Goal: Task Accomplishment & Management: Manage account settings

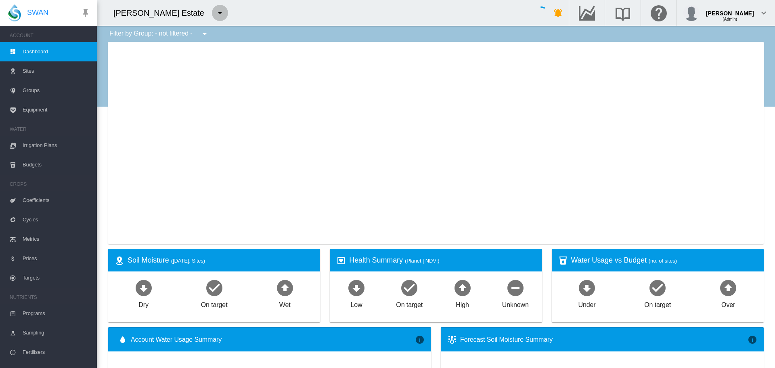
click at [215, 15] on md-icon "icon-menu-down" at bounding box center [220, 13] width 10 height 10
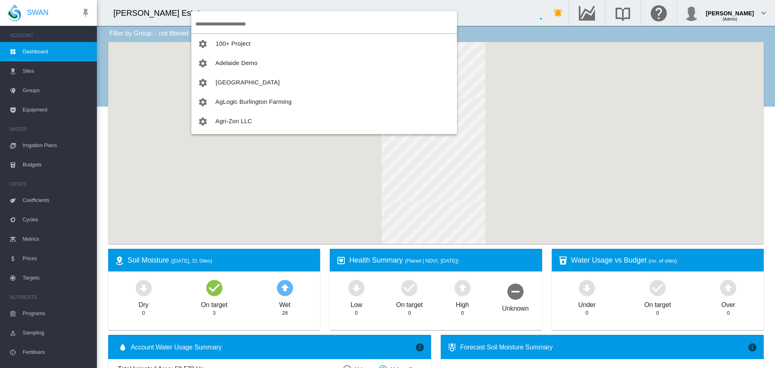
click at [209, 26] on input "search" at bounding box center [326, 24] width 262 height 19
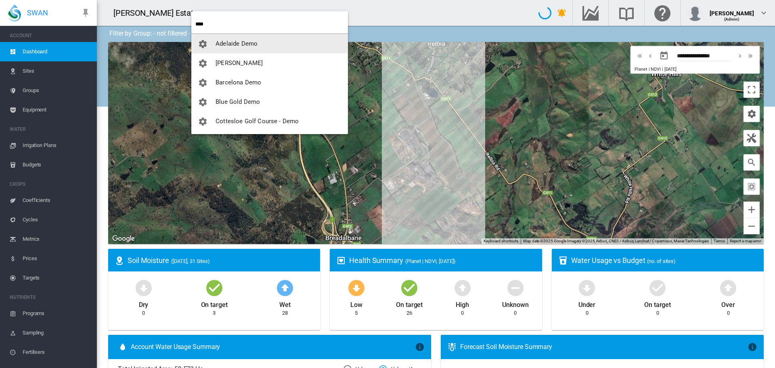
type input "****"
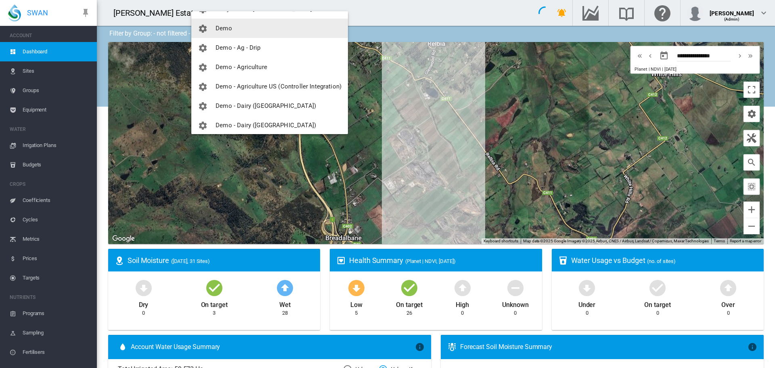
scroll to position [121, 0]
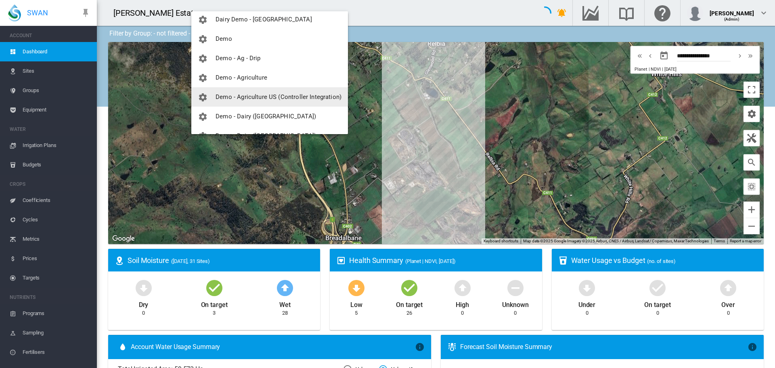
click at [268, 95] on span "Demo - Agriculture US (Controller Integration)" at bounding box center [279, 96] width 126 height 7
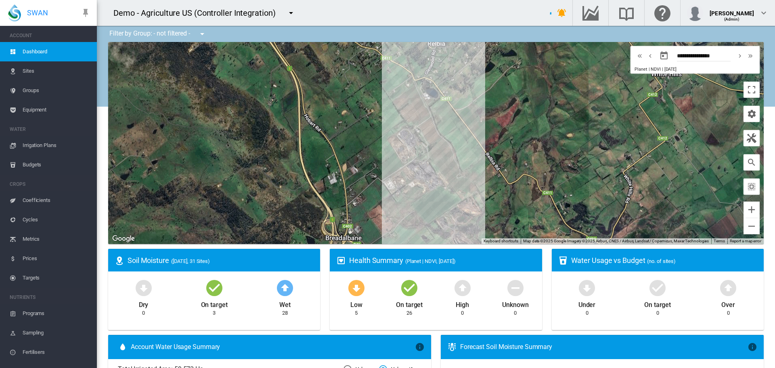
scroll to position [819, 0]
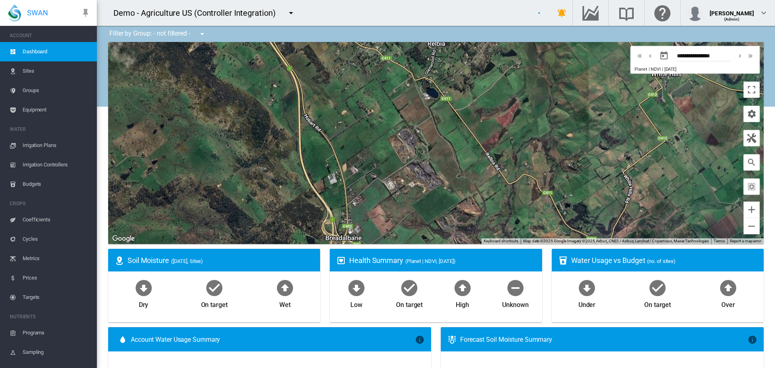
type input "**********"
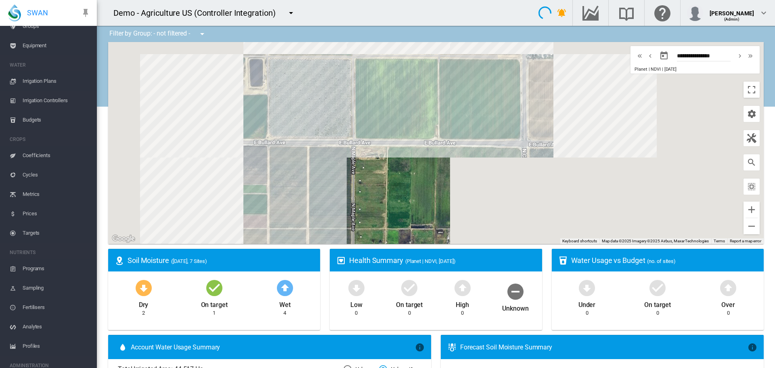
scroll to position [107, 0]
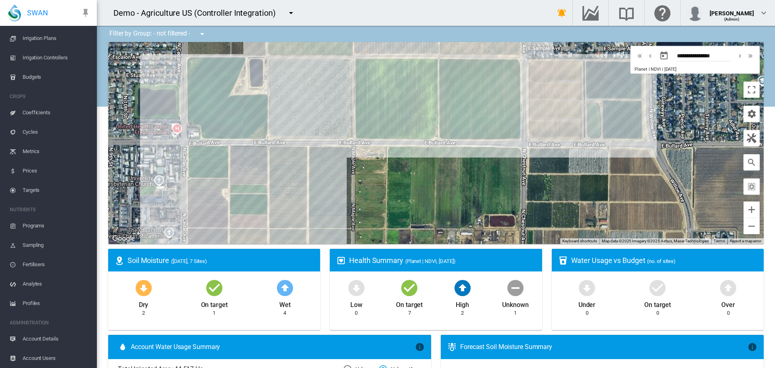
click at [48, 245] on span "Account Users" at bounding box center [57, 357] width 68 height 19
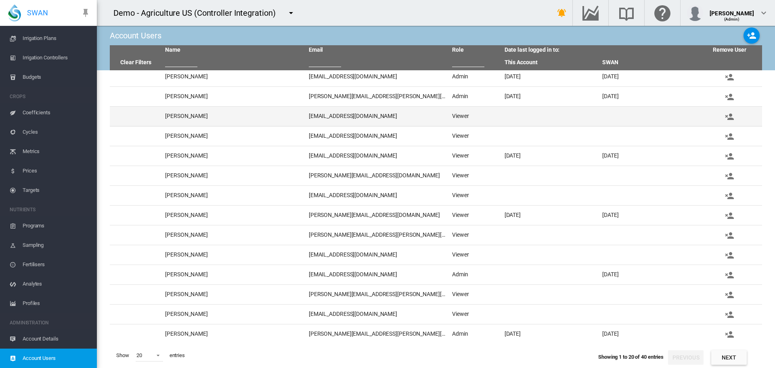
scroll to position [123, 0]
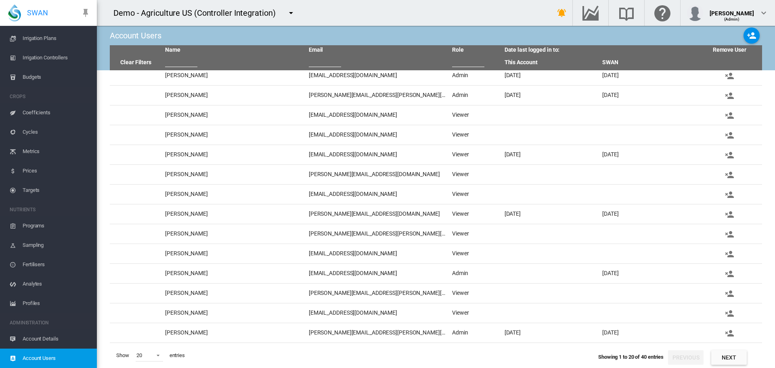
click at [516, 245] on button "Next" at bounding box center [729, 357] width 36 height 15
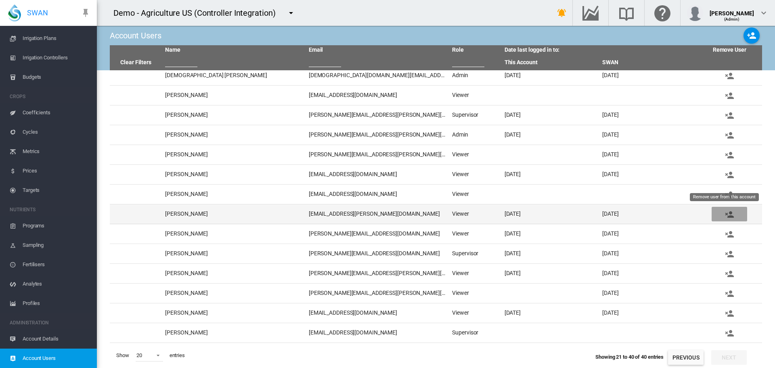
click at [516, 210] on md-icon "icon-account-remove" at bounding box center [729, 214] width 10 height 10
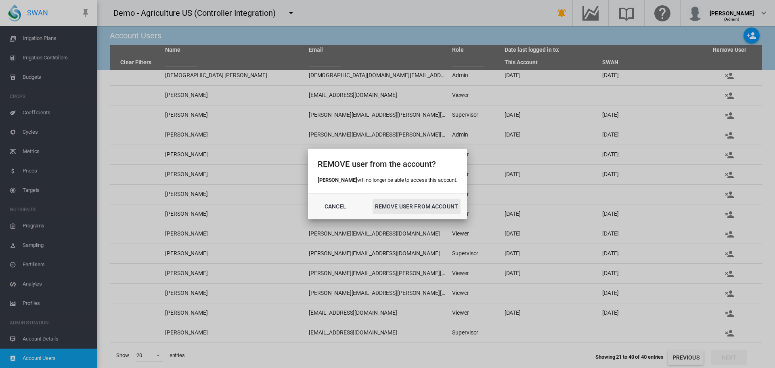
click at [419, 204] on button "REMOVE USER FROM ACCOUNT" at bounding box center [417, 206] width 88 height 15
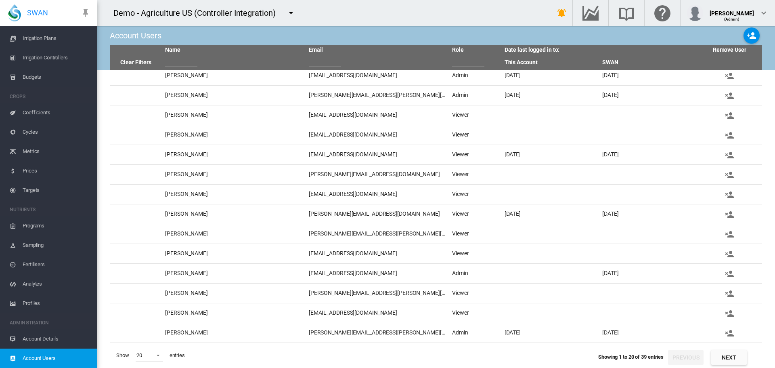
click at [516, 245] on button "Next" at bounding box center [729, 357] width 36 height 15
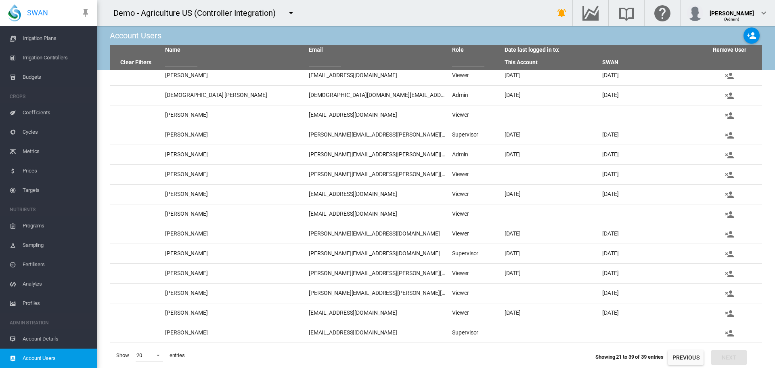
scroll to position [103, 0]
click at [292, 15] on md-icon "icon-menu-down" at bounding box center [291, 13] width 10 height 10
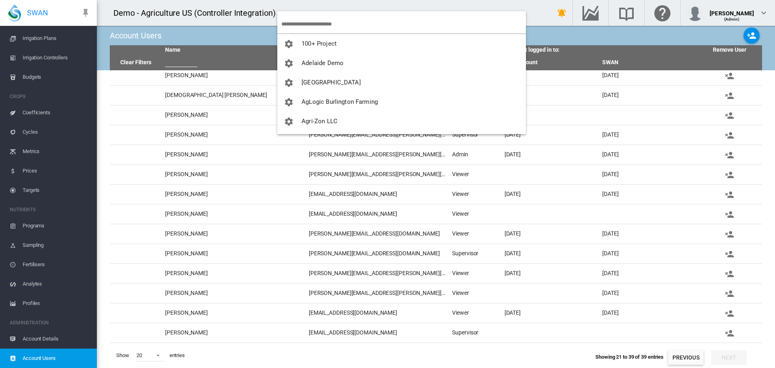
click at [291, 22] on input "search" at bounding box center [403, 24] width 245 height 19
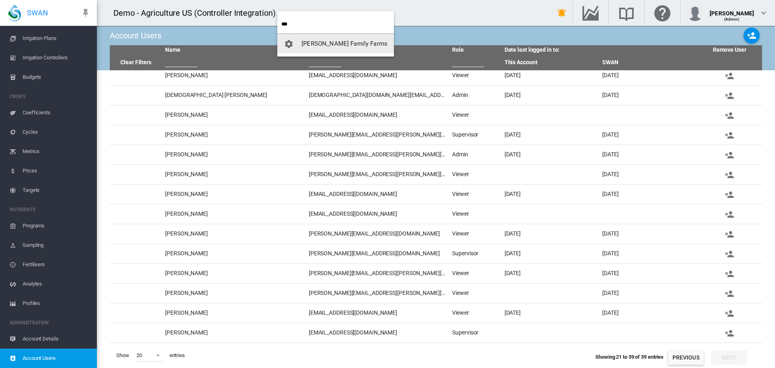
type input "***"
click at [314, 42] on span "[PERSON_NAME] Family Farms" at bounding box center [345, 43] width 86 height 7
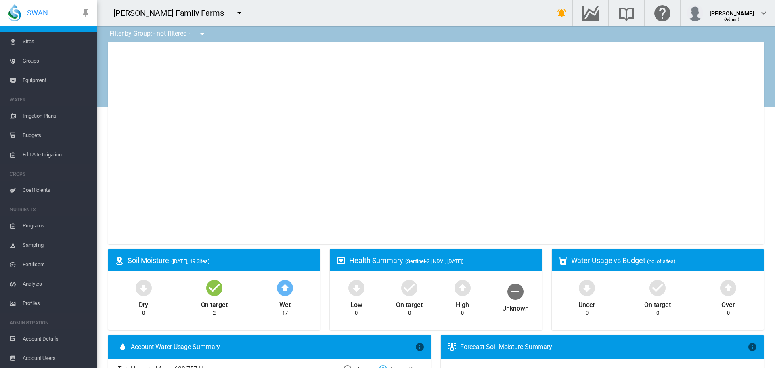
scroll to position [29, 0]
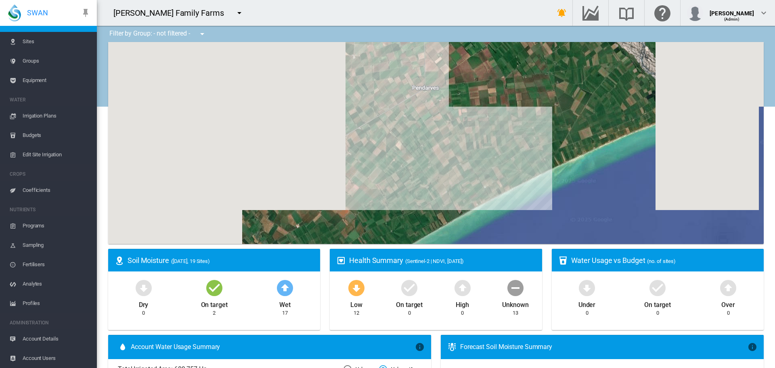
click at [37, 245] on span "Account Users" at bounding box center [57, 357] width 68 height 19
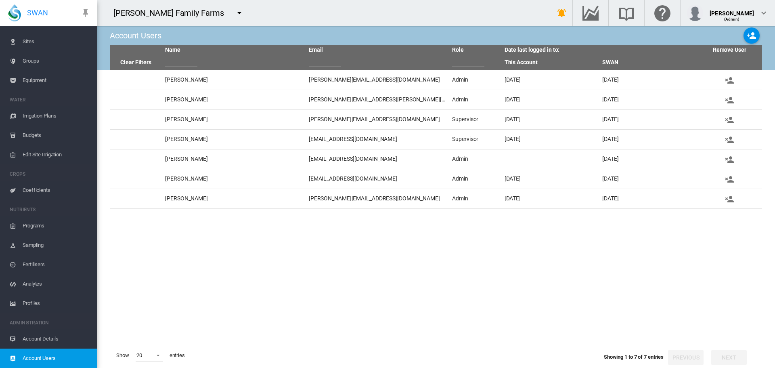
click at [235, 14] on md-icon "icon-menu-down" at bounding box center [240, 13] width 10 height 10
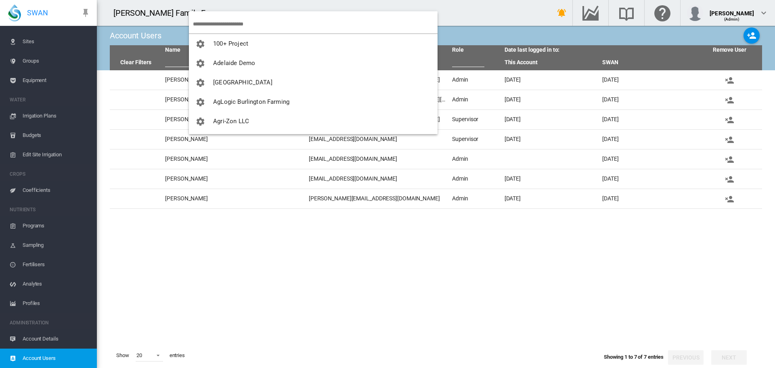
click at [220, 25] on input "search" at bounding box center [315, 24] width 245 height 19
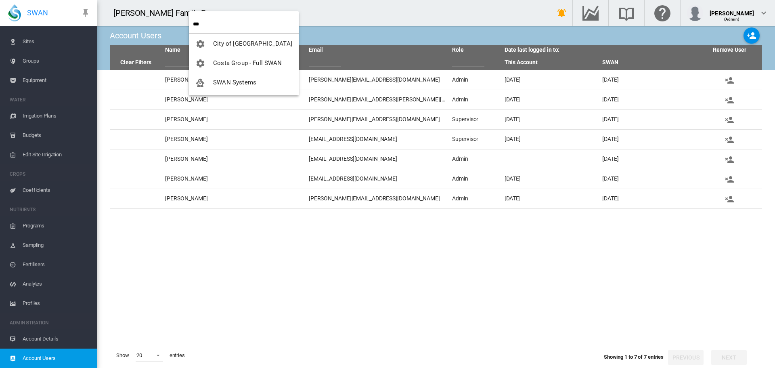
type input "***"
click at [230, 81] on span "SWAN Systems" at bounding box center [234, 82] width 43 height 7
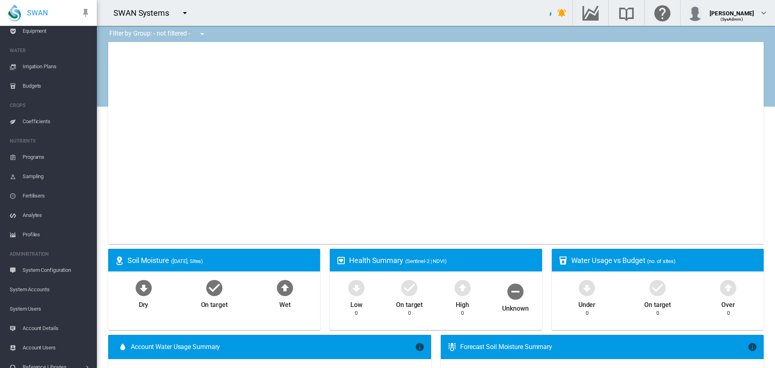
scroll to position [88, 0]
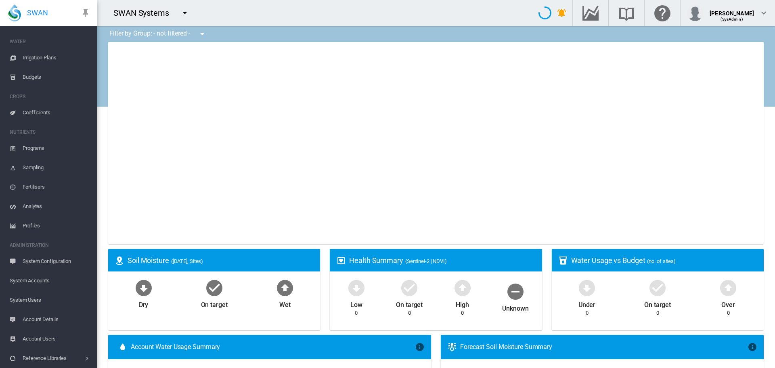
click at [33, 245] on span "System Users" at bounding box center [50, 299] width 81 height 19
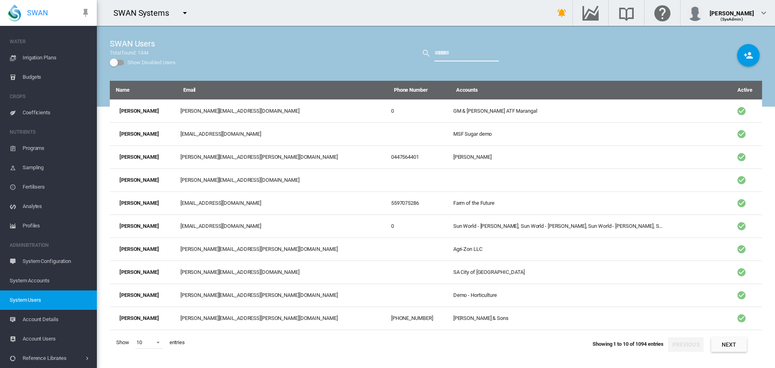
click at [458, 52] on input "text" at bounding box center [466, 53] width 65 height 16
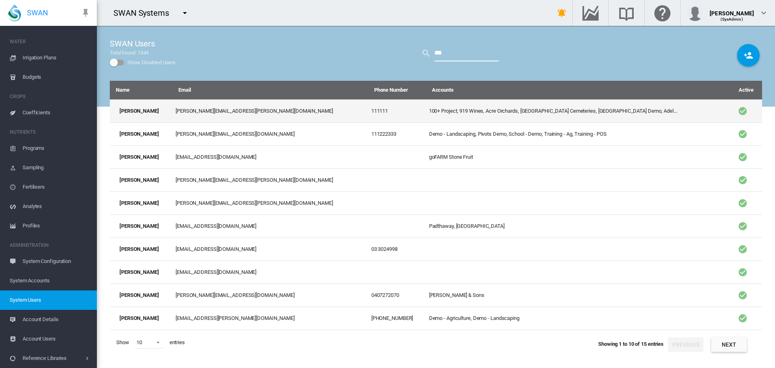
type input "***"
click at [448, 114] on td "100+ Project, 919 Wines, Acre Orchards, [GEOGRAPHIC_DATA] Cemeteries, [GEOGRAPH…" at bounding box center [578, 110] width 304 height 23
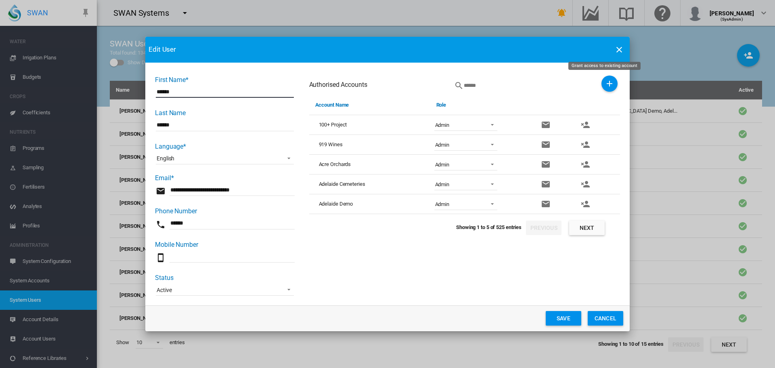
click at [516, 85] on md-icon "icon-plus" at bounding box center [610, 84] width 10 height 10
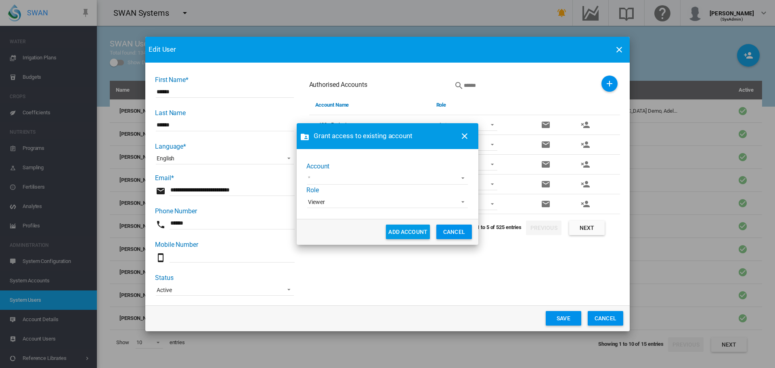
click at [409, 182] on md-select "Annat Farms [PERSON_NAME] Farming Claxby Farms CMF Tuenno [PERSON_NAME] Farming…" at bounding box center [387, 178] width 161 height 12
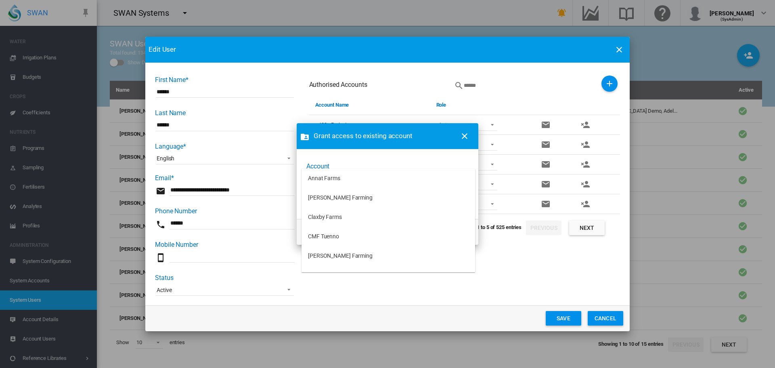
click at [409, 182] on md-option "Annat Farms" at bounding box center [389, 178] width 174 height 19
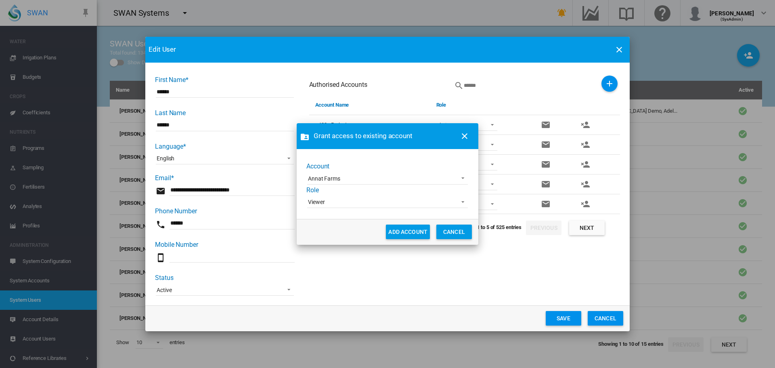
click at [406, 203] on span "Viewer" at bounding box center [381, 202] width 146 height 8
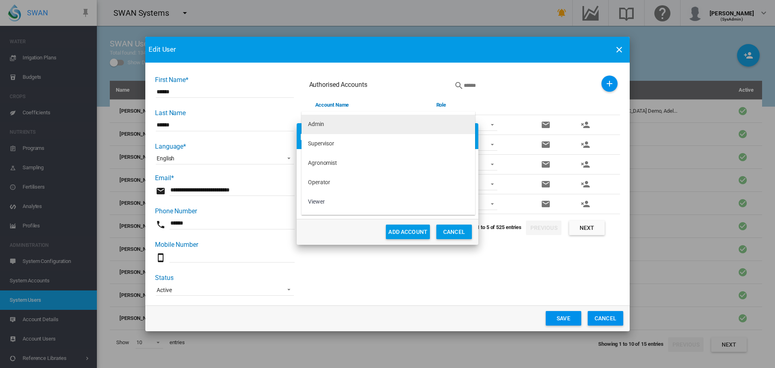
click at [400, 124] on md-option "Admin" at bounding box center [389, 124] width 174 height 19
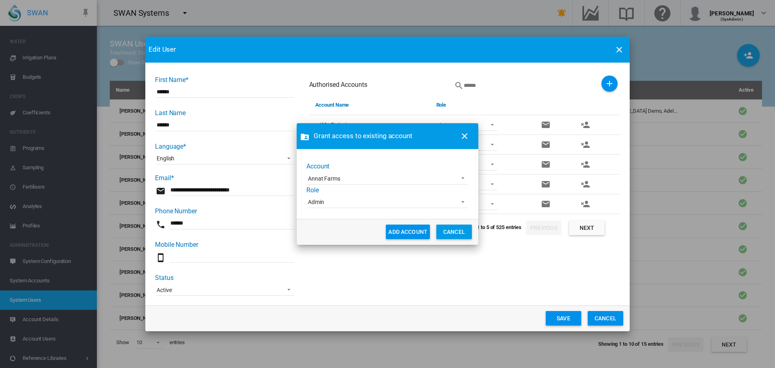
click at [405, 235] on button "ADD ACCOUNT" at bounding box center [408, 231] width 44 height 15
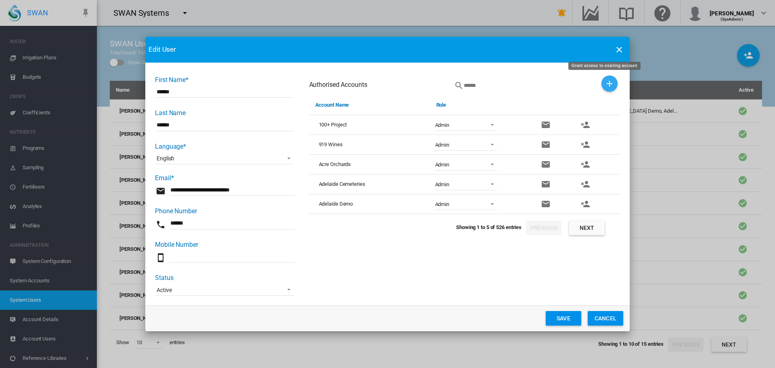
click at [516, 82] on md-icon "icon-plus" at bounding box center [610, 84] width 10 height 10
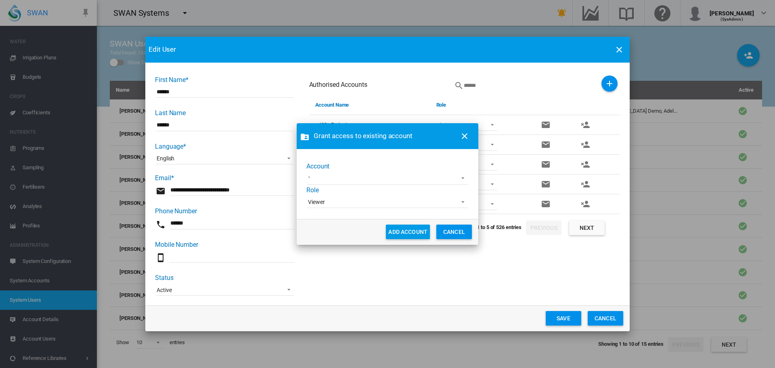
click at [395, 180] on md-select "[PERSON_NAME] Farming Claxby Farms CMF Tuenno [PERSON_NAME] Farming [PERSON_NAM…" at bounding box center [387, 178] width 161 height 12
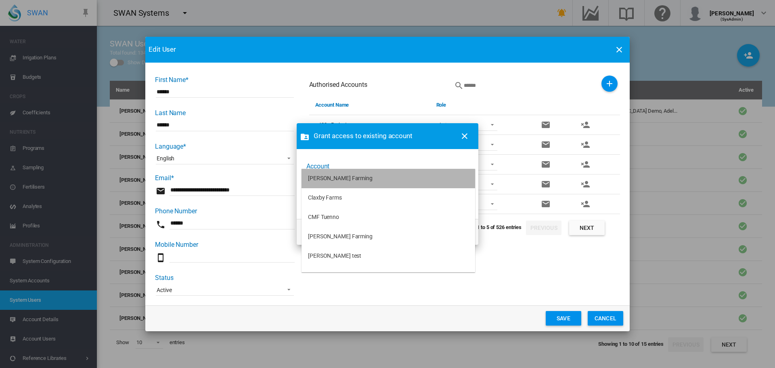
click at [395, 180] on md-option "[PERSON_NAME] Farming" at bounding box center [389, 178] width 174 height 19
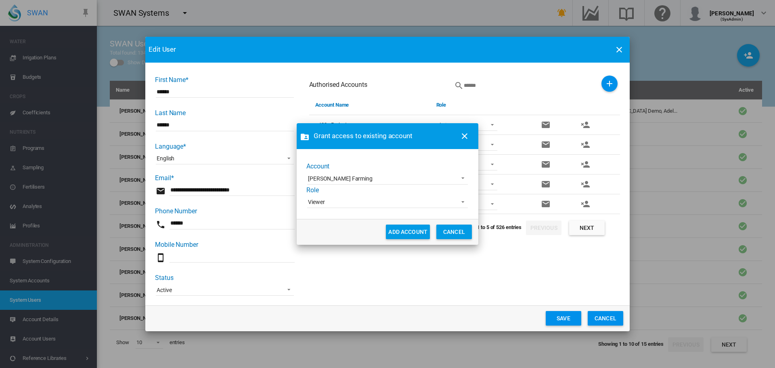
click at [390, 205] on span "Viewer" at bounding box center [381, 202] width 146 height 8
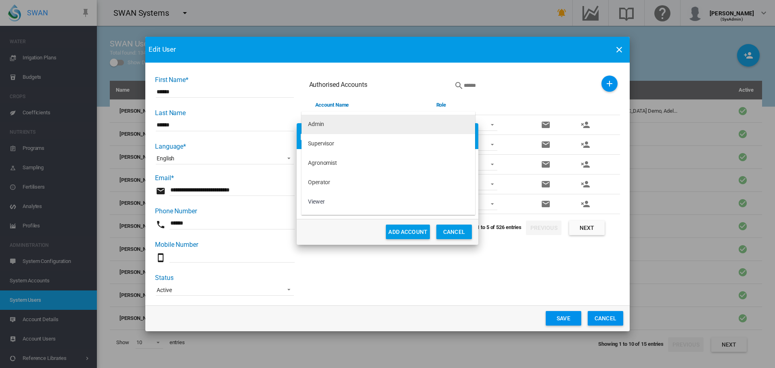
click at [393, 129] on md-option "Admin" at bounding box center [389, 124] width 174 height 19
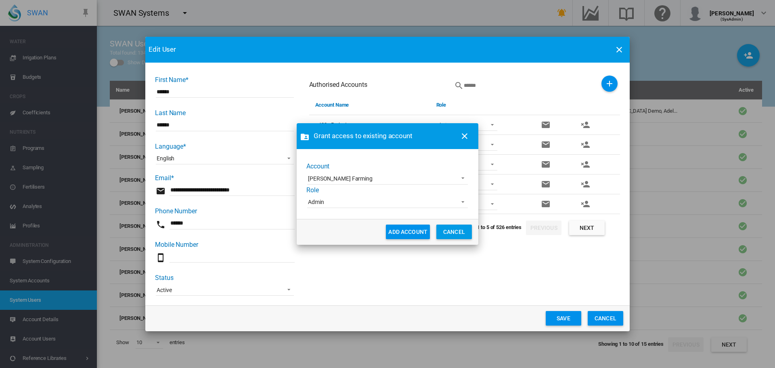
click at [399, 230] on button "ADD ACCOUNT" at bounding box center [408, 231] width 44 height 15
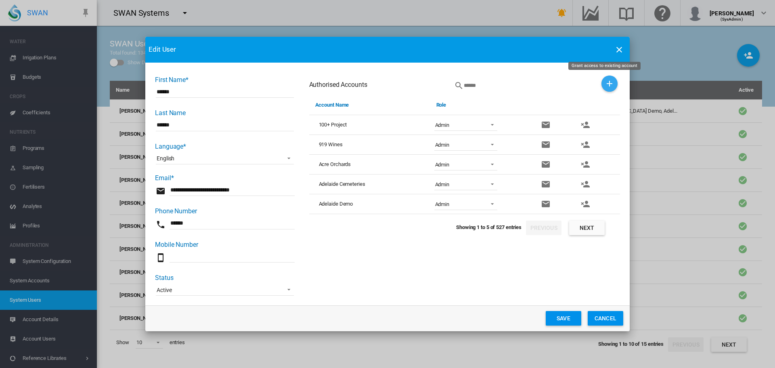
click at [516, 82] on md-icon "icon-plus" at bounding box center [610, 84] width 10 height 10
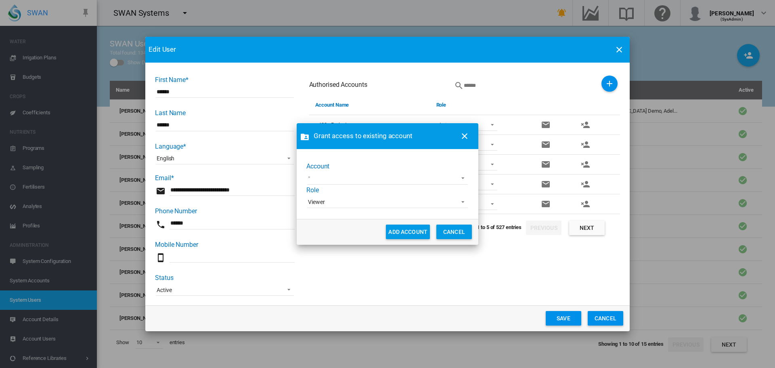
click at [391, 178] on md-select "Claxby Farms CMF Tuenno [PERSON_NAME] Farming [PERSON_NAME] test [PERSON_NAME] …" at bounding box center [387, 178] width 161 height 12
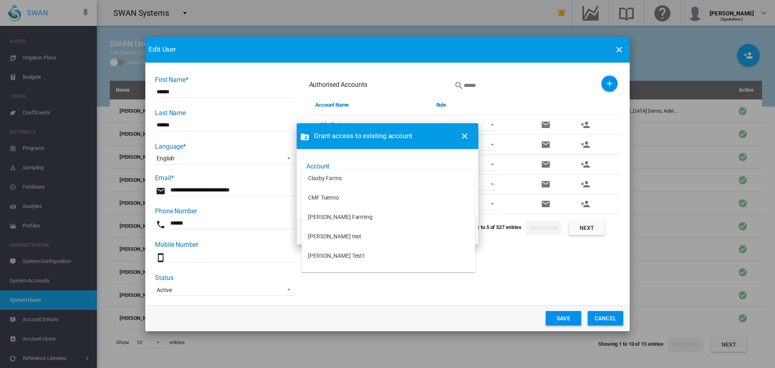
click at [391, 178] on md-option "Claxby Farms" at bounding box center [389, 178] width 174 height 19
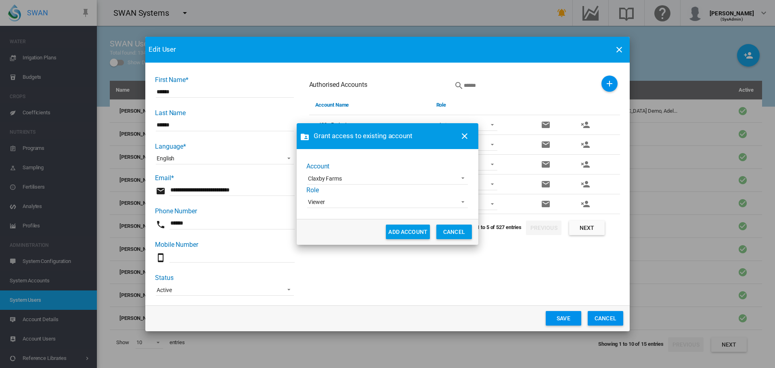
click at [386, 201] on span "Viewer" at bounding box center [381, 202] width 146 height 8
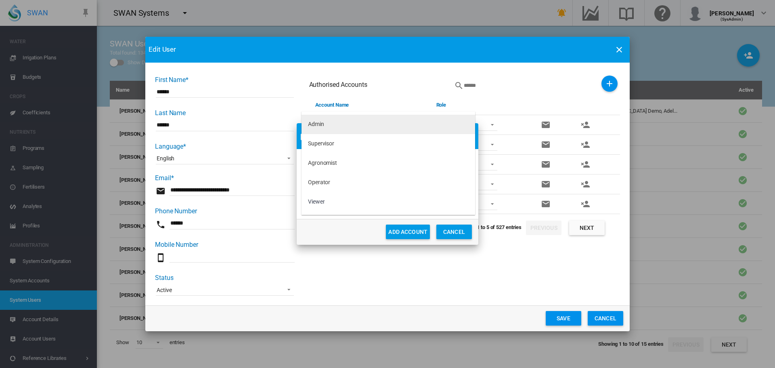
click at [381, 128] on md-option "Admin" at bounding box center [389, 124] width 174 height 19
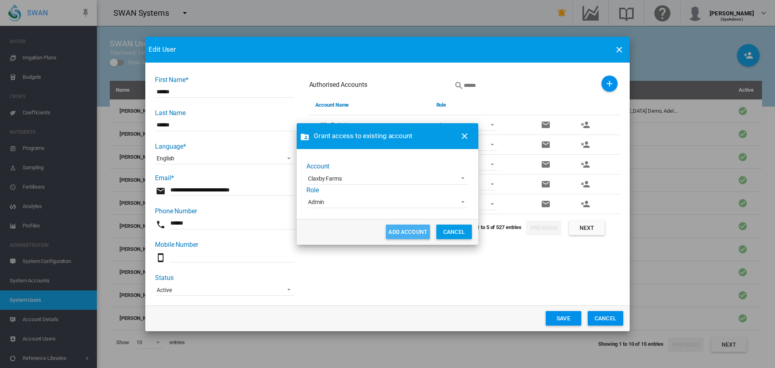
click at [393, 235] on button "ADD ACCOUNT" at bounding box center [408, 231] width 44 height 15
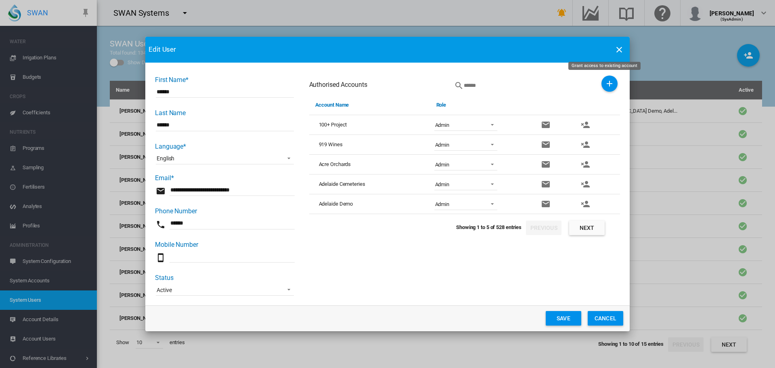
click at [516, 84] on md-icon "icon-plus" at bounding box center [610, 84] width 10 height 10
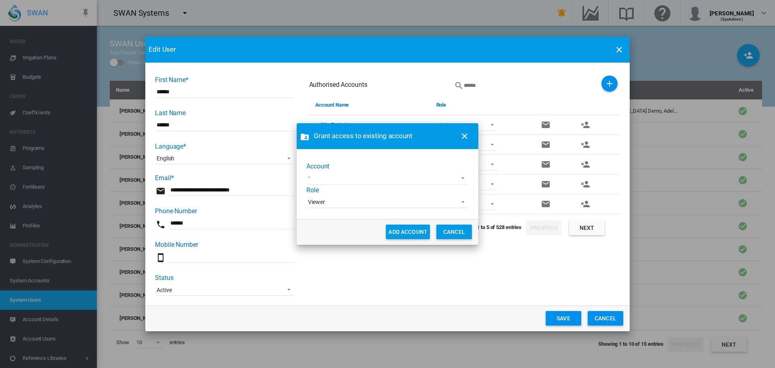
click at [438, 179] on md-select "CMF Tuenno [PERSON_NAME] Farming [PERSON_NAME] test [PERSON_NAME] Test1 [PERSON…" at bounding box center [387, 178] width 161 height 12
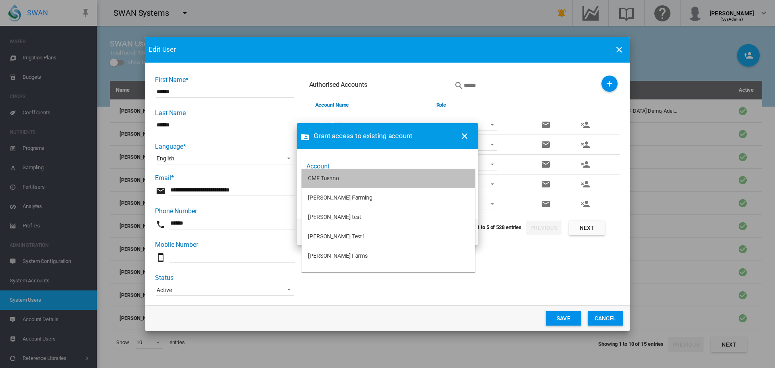
click at [438, 179] on md-option "CMF Tuenno" at bounding box center [389, 178] width 174 height 19
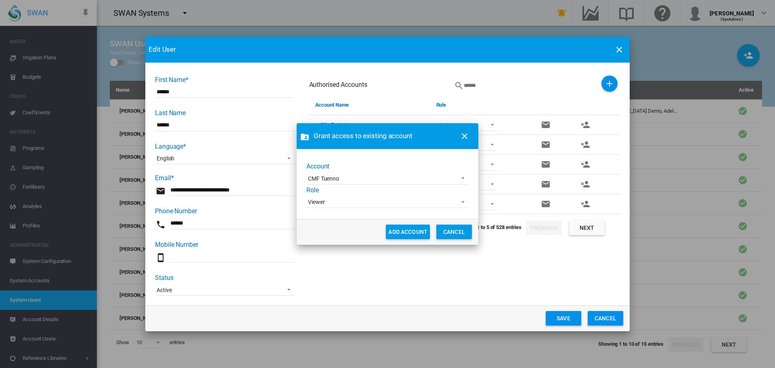
click at [419, 205] on span "Viewer" at bounding box center [381, 202] width 146 height 8
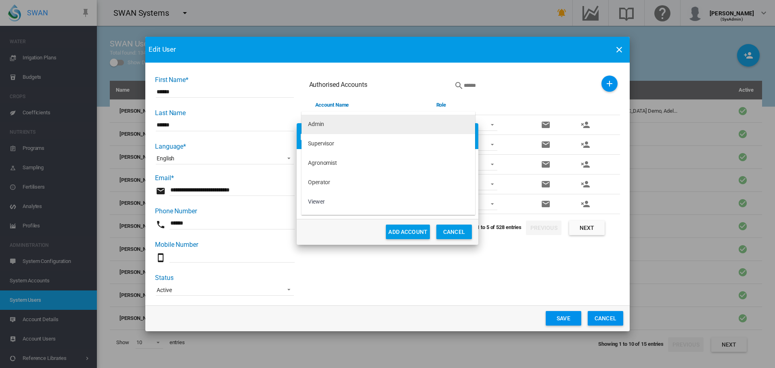
click at [425, 125] on md-option "Admin" at bounding box center [389, 124] width 174 height 19
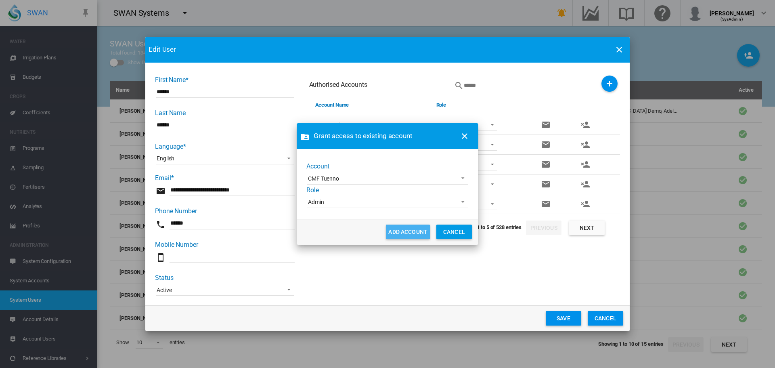
click at [416, 233] on button "ADD ACCOUNT" at bounding box center [408, 231] width 44 height 15
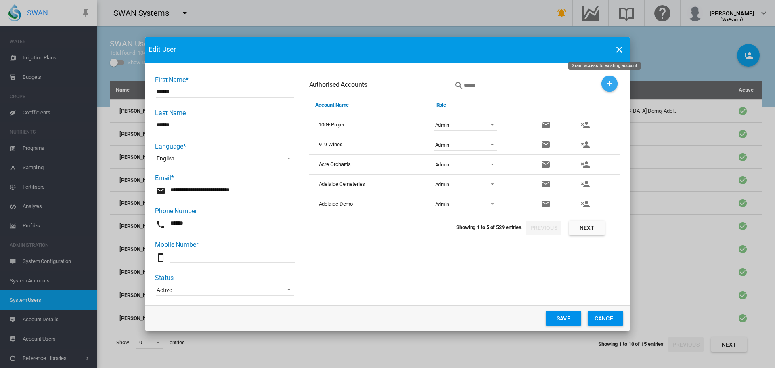
click at [516, 90] on button "Grant access to existing account" at bounding box center [609, 83] width 16 height 16
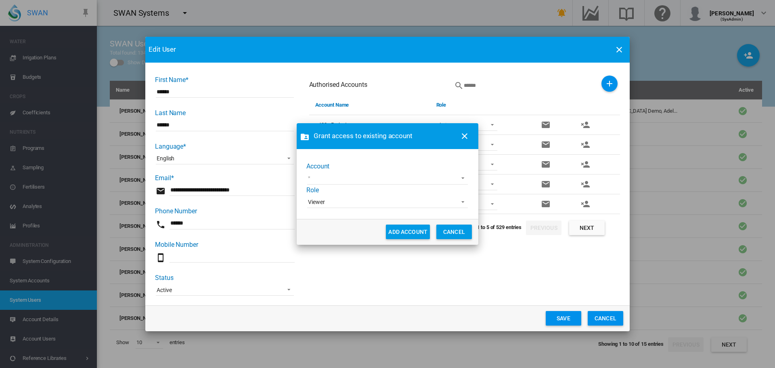
click at [412, 179] on md-select "[PERSON_NAME] Farming [PERSON_NAME] test [PERSON_NAME] Test1 [PERSON_NAME] Farm…" at bounding box center [387, 178] width 161 height 12
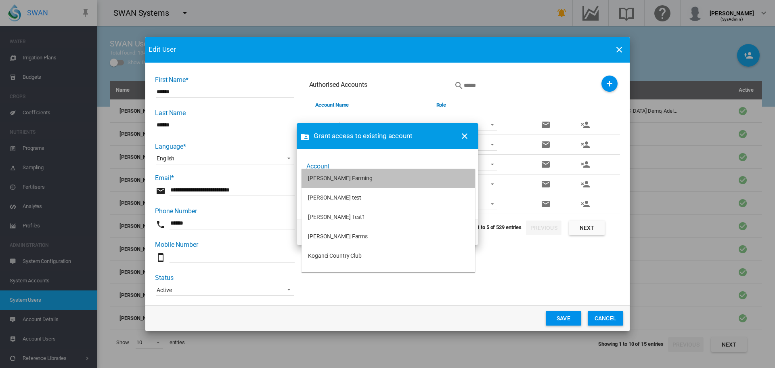
click at [412, 179] on md-option "[PERSON_NAME] Farming" at bounding box center [389, 178] width 174 height 19
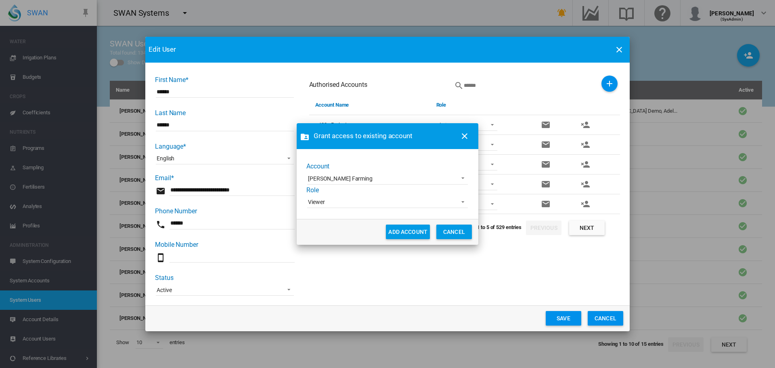
click at [399, 205] on span "Viewer" at bounding box center [381, 202] width 146 height 8
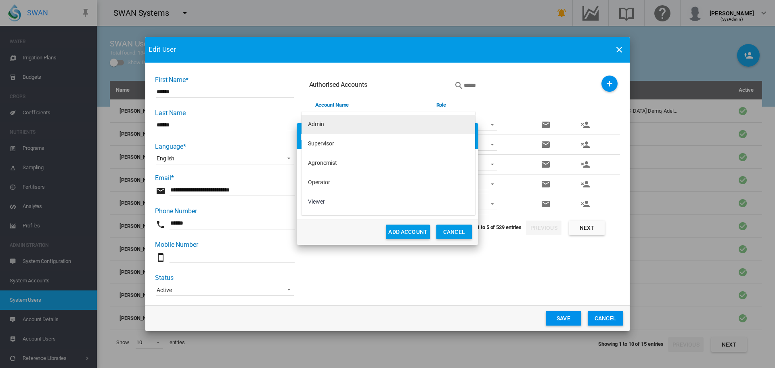
click at [375, 130] on md-option "Admin" at bounding box center [389, 124] width 174 height 19
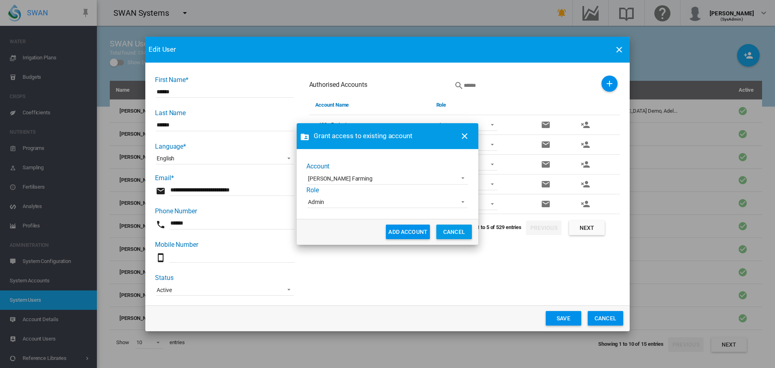
click at [396, 228] on button "ADD ACCOUNT" at bounding box center [408, 231] width 44 height 15
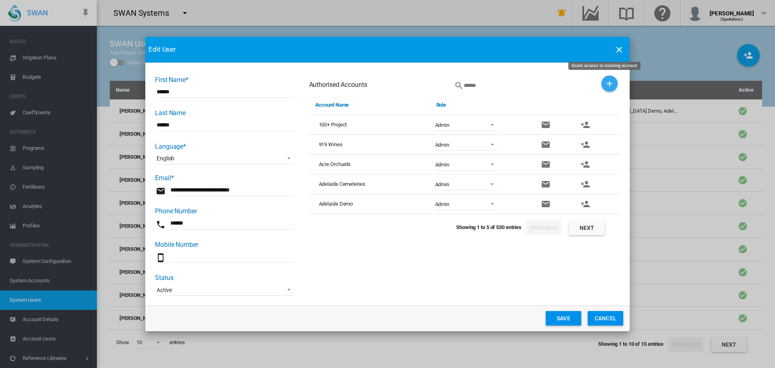
click at [516, 86] on md-icon "icon-plus" at bounding box center [610, 84] width 10 height 10
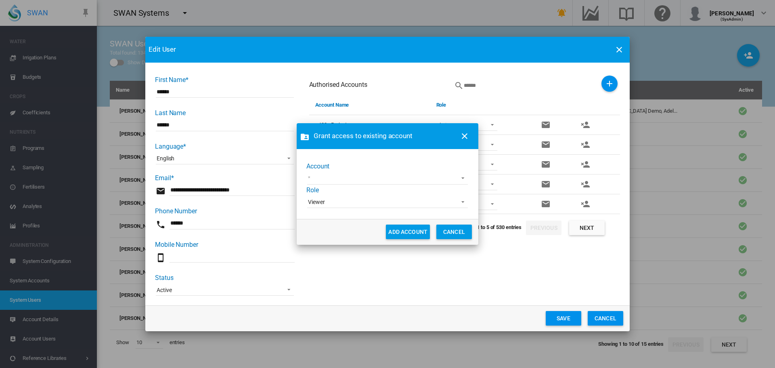
click at [417, 179] on md-select "[PERSON_NAME] test [PERSON_NAME] Test1 [PERSON_NAME] Farms [GEOGRAPHIC_DATA] [G…" at bounding box center [387, 178] width 161 height 12
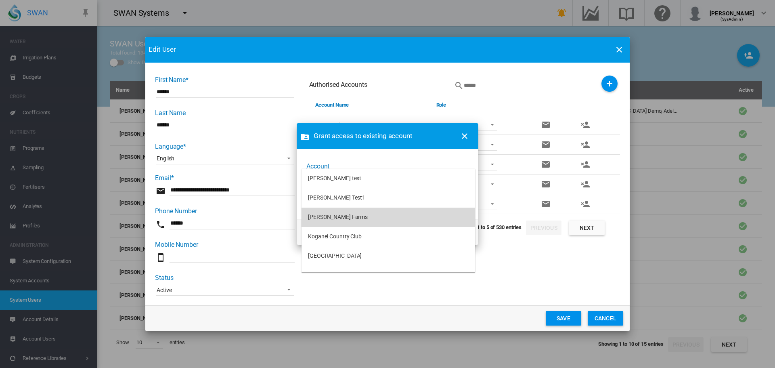
click at [392, 219] on md-option "[PERSON_NAME] Farms" at bounding box center [389, 216] width 174 height 19
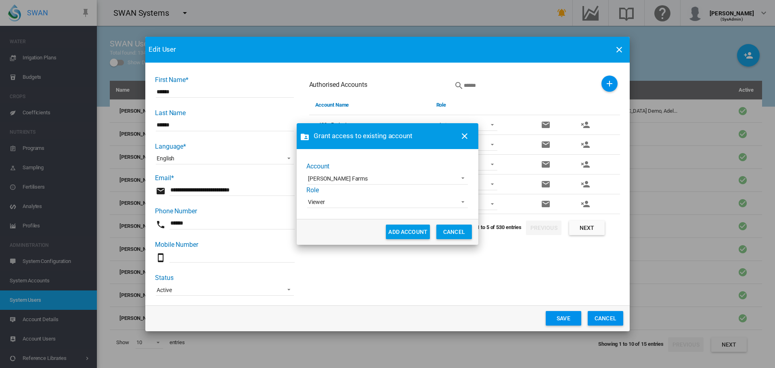
click at [395, 203] on span "Viewer" at bounding box center [381, 202] width 146 height 8
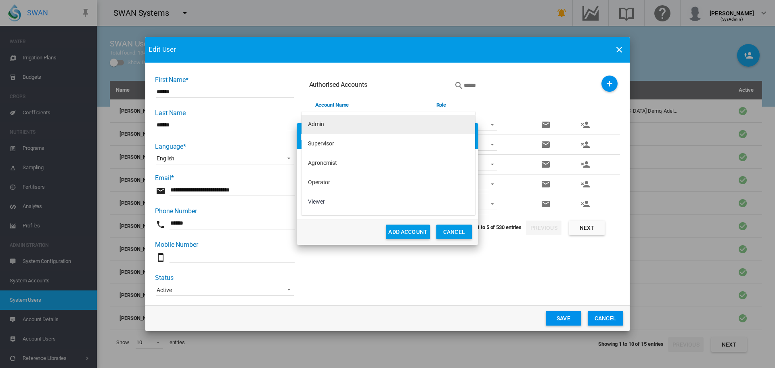
click at [392, 119] on md-option "Admin" at bounding box center [389, 124] width 174 height 19
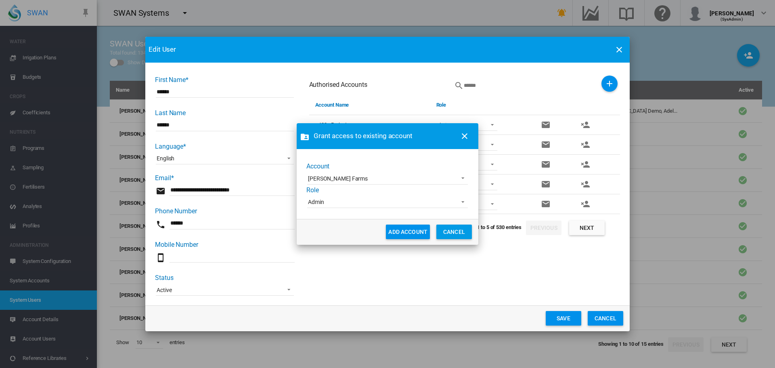
click at [404, 230] on button "ADD ACCOUNT" at bounding box center [408, 231] width 44 height 15
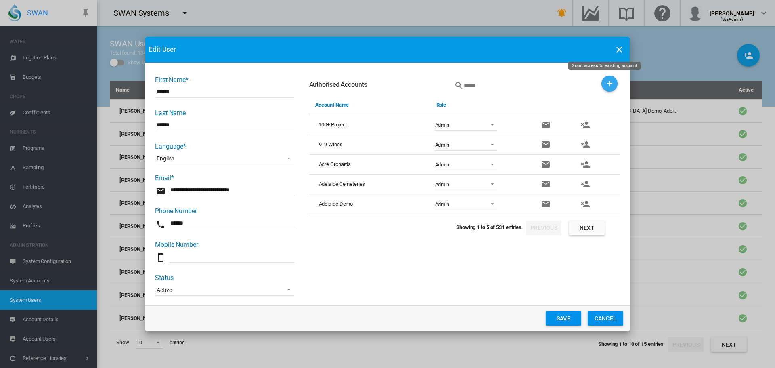
click at [516, 83] on md-icon "icon-plus" at bounding box center [610, 84] width 10 height 10
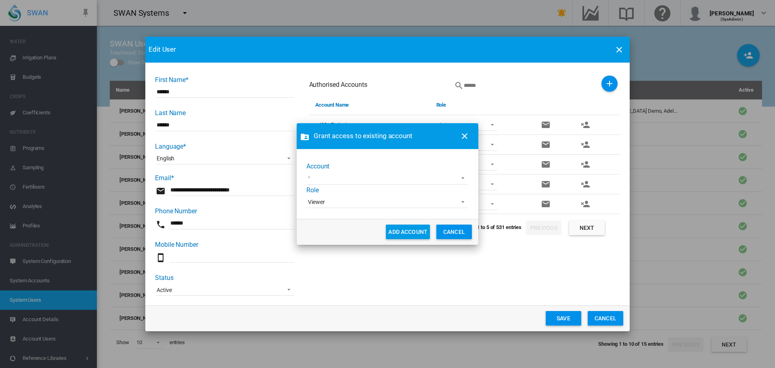
click at [330, 182] on md-select "[PERSON_NAME] test [PERSON_NAME] Test1 Koganei Country Club [GEOGRAPHIC_DATA] M…" at bounding box center [387, 178] width 161 height 12
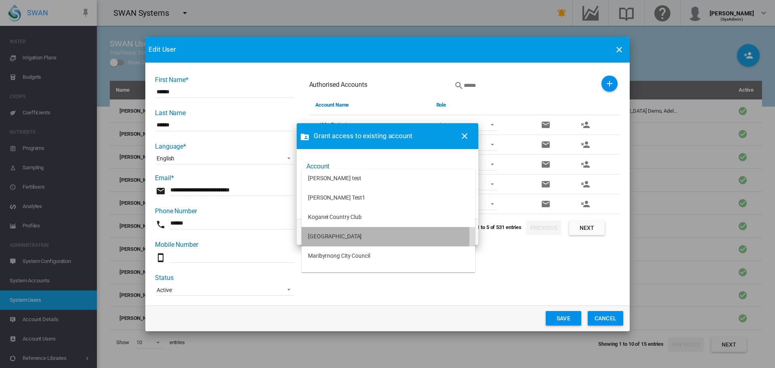
click at [326, 236] on div "[GEOGRAPHIC_DATA]" at bounding box center [335, 236] width 54 height 8
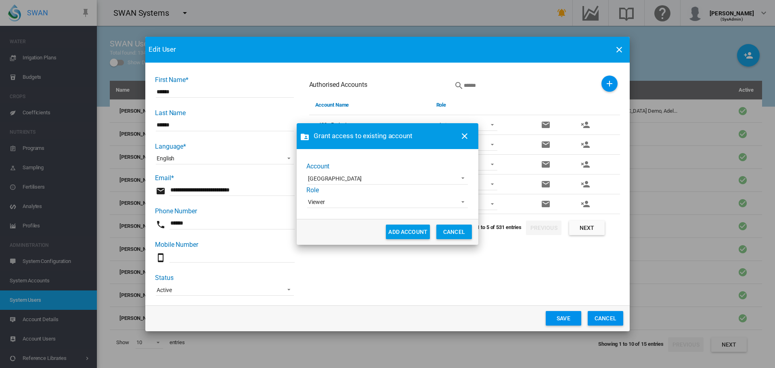
click at [342, 204] on span "Viewer" at bounding box center [381, 202] width 146 height 8
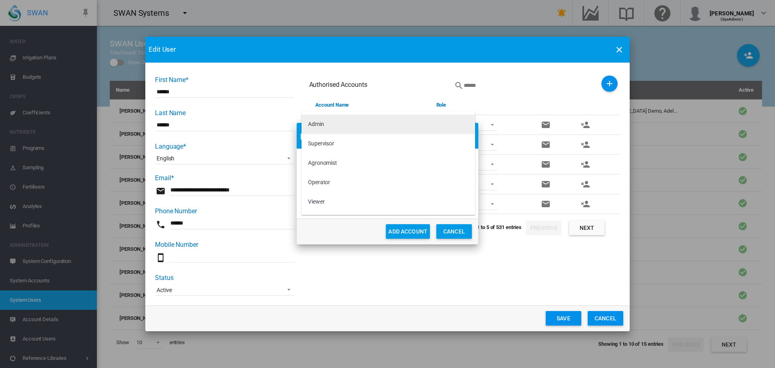
click at [339, 126] on md-option "Admin" at bounding box center [389, 124] width 174 height 19
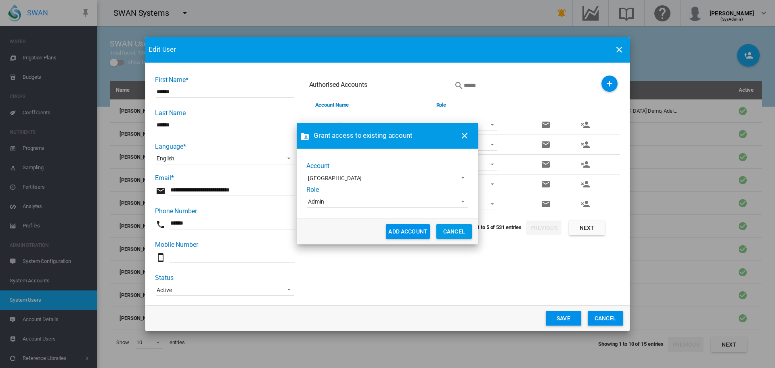
click at [406, 232] on button "ADD ACCOUNT" at bounding box center [408, 231] width 44 height 15
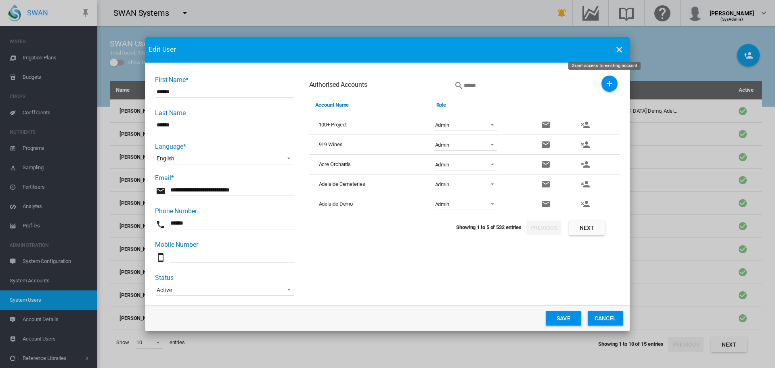
click at [516, 83] on md-icon "icon-plus" at bounding box center [610, 84] width 10 height 10
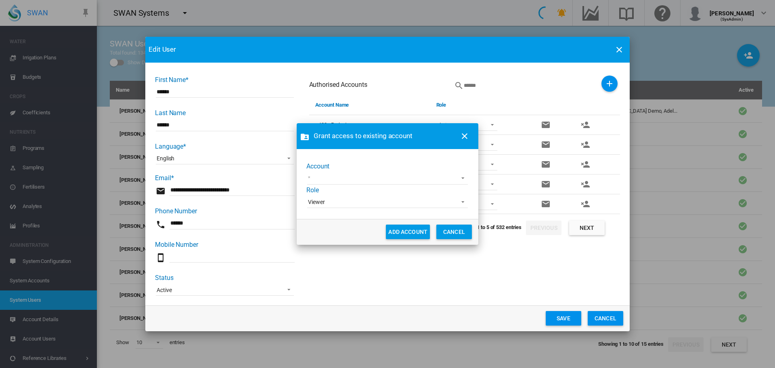
click at [371, 170] on div "Account Role Viewer Admin Supervisor Agronomist Operator Viewer" at bounding box center [387, 185] width 162 height 47
click at [369, 179] on md-select "Account Role ..." at bounding box center [387, 178] width 161 height 12
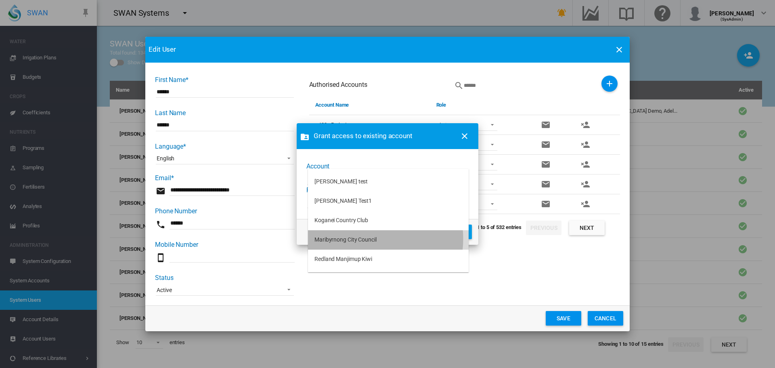
click at [364, 239] on div "Maribyrnong City Council" at bounding box center [345, 240] width 62 height 8
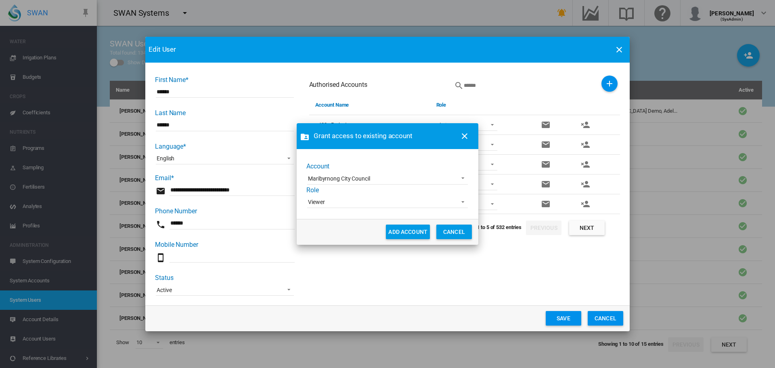
click at [360, 205] on span "Viewer" at bounding box center [381, 202] width 146 height 8
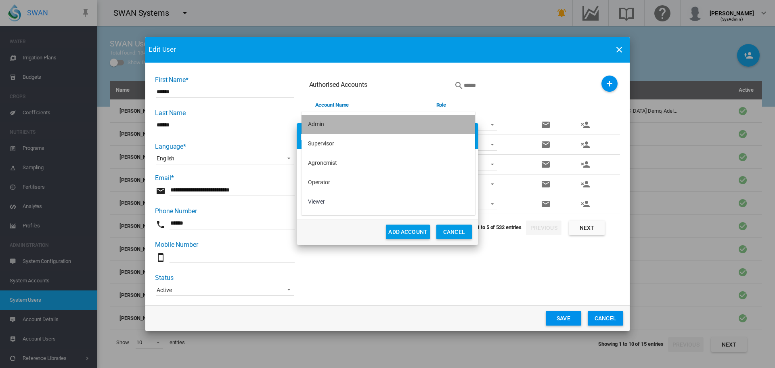
click at [346, 122] on md-option "Admin" at bounding box center [389, 124] width 174 height 19
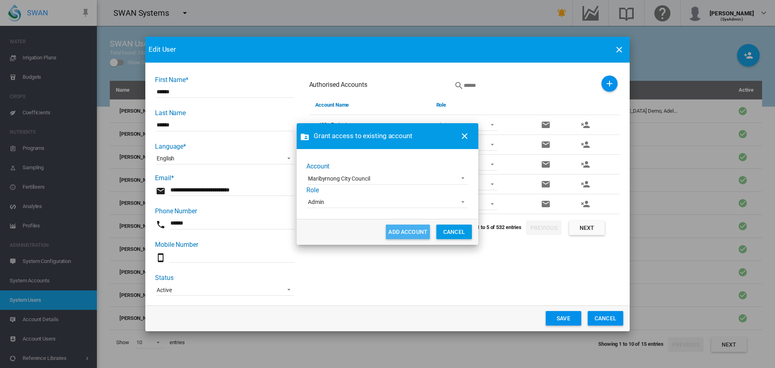
click at [390, 230] on button "ADD ACCOUNT" at bounding box center [408, 231] width 44 height 15
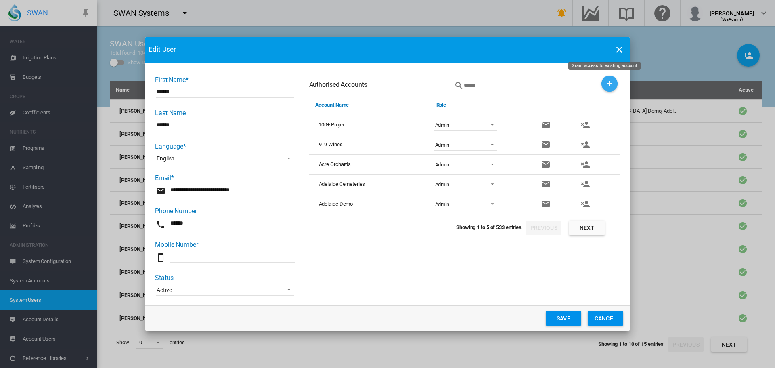
click at [516, 82] on md-icon "icon-plus" at bounding box center [610, 84] width 10 height 10
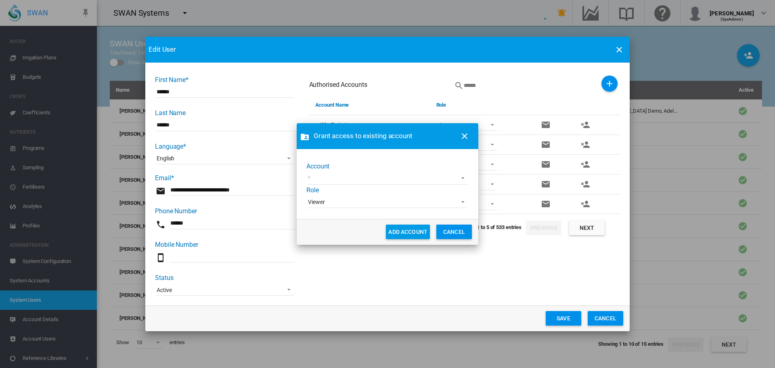
click at [381, 178] on md-select "Account Role ..." at bounding box center [387, 178] width 161 height 12
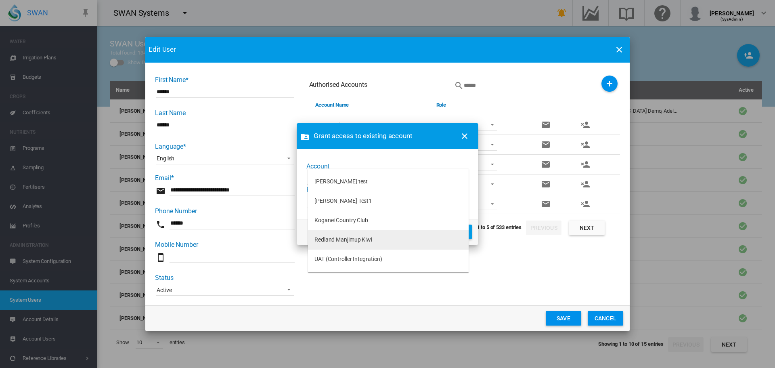
click at [371, 239] on div "Redland Manjimup Kiwi" at bounding box center [343, 240] width 58 height 8
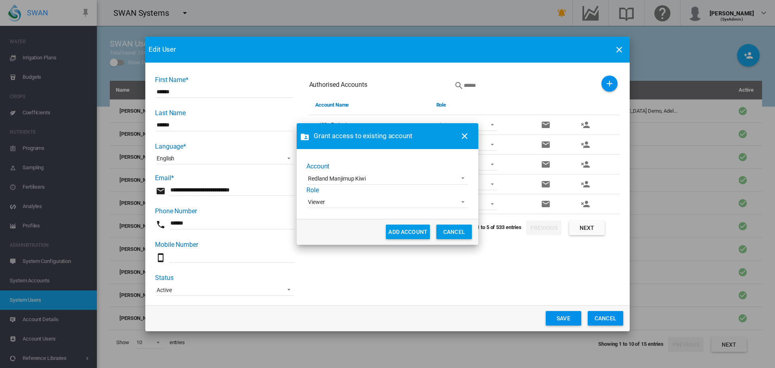
click at [364, 200] on span "Viewer" at bounding box center [381, 202] width 146 height 8
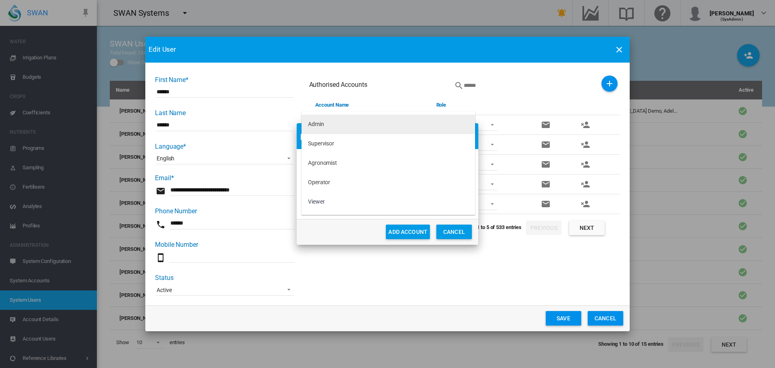
click at [322, 128] on div "Admin" at bounding box center [316, 124] width 16 height 8
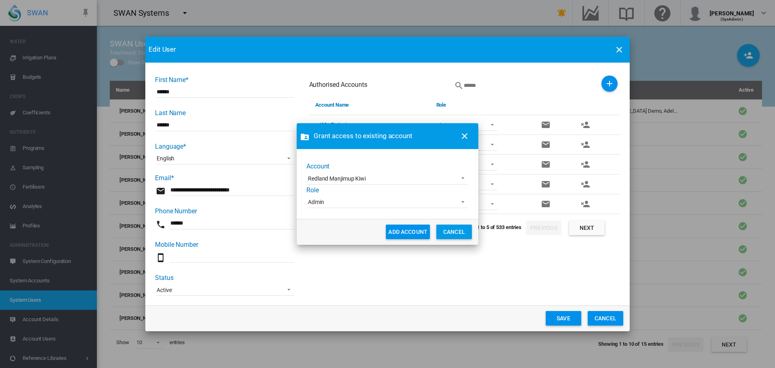
click at [402, 232] on button "ADD ACCOUNT" at bounding box center [408, 231] width 44 height 15
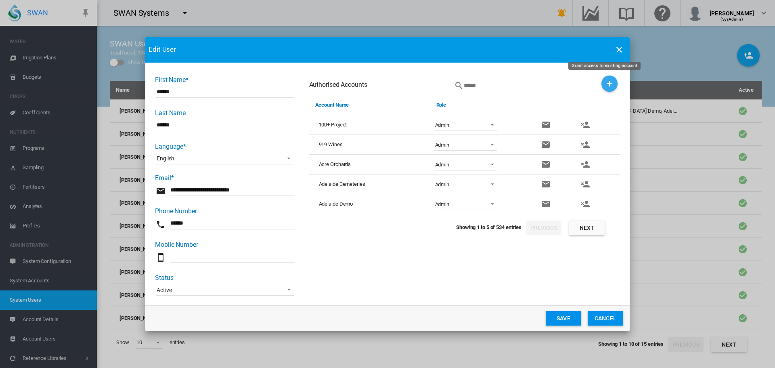
click at [516, 88] on md-icon "icon-plus" at bounding box center [610, 84] width 10 height 10
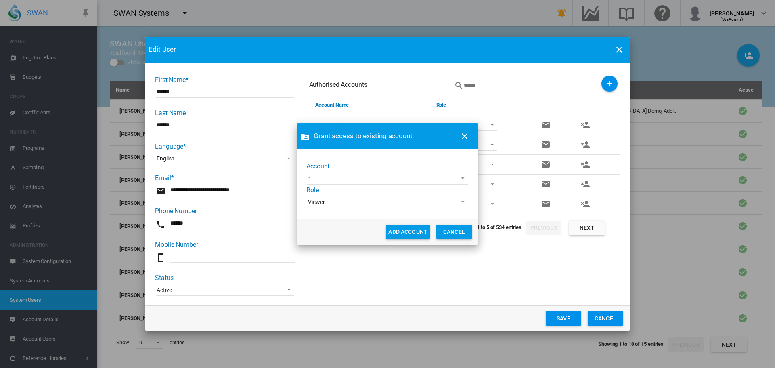
click at [407, 180] on md-select "[PERSON_NAME] test [PERSON_NAME] Test1 Koganei Country Club UAT (Controller Int…" at bounding box center [387, 178] width 161 height 12
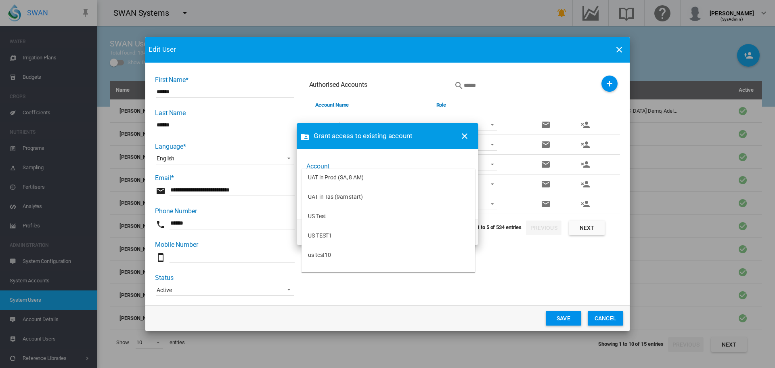
scroll to position [168, 0]
click at [516, 245] on md-backdrop at bounding box center [387, 184] width 775 height 368
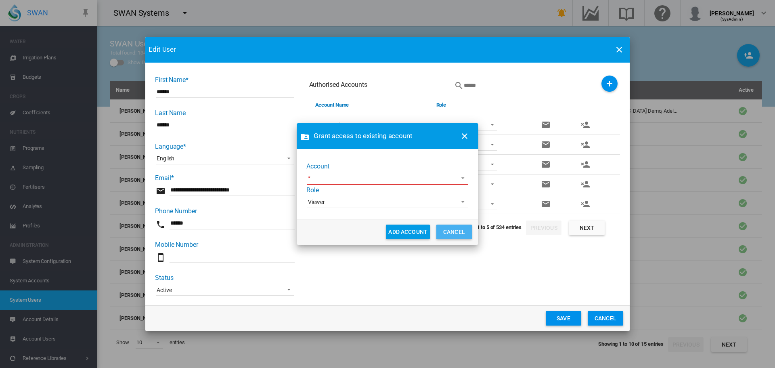
click at [455, 235] on button "CANCEL" at bounding box center [454, 231] width 36 height 15
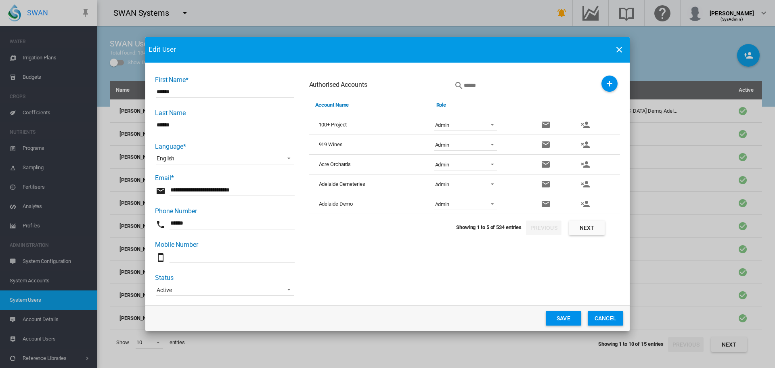
click at [516, 245] on button "Save" at bounding box center [564, 318] width 36 height 15
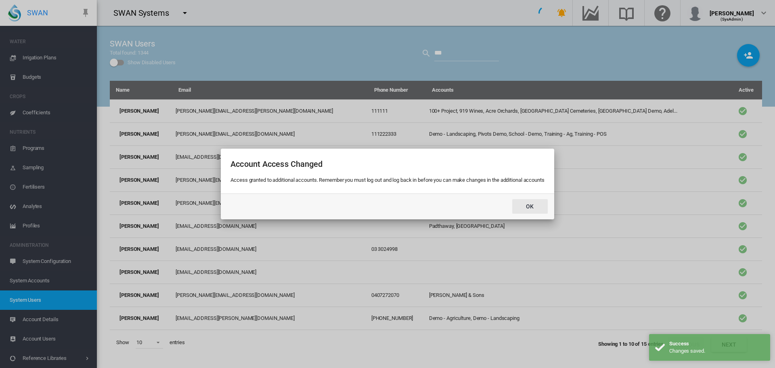
click at [516, 211] on button "Ok" at bounding box center [530, 206] width 36 height 15
